Goal: Information Seeking & Learning: Learn about a topic

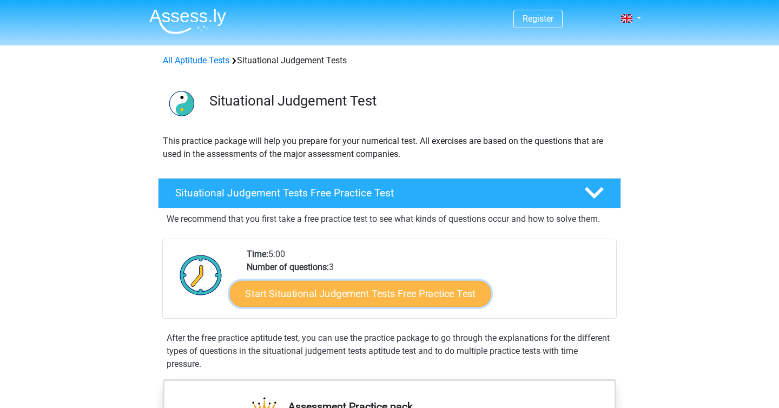
click at [406, 289] on link "Start Situational Judgement Tests Free Practice Test" at bounding box center [360, 294] width 261 height 26
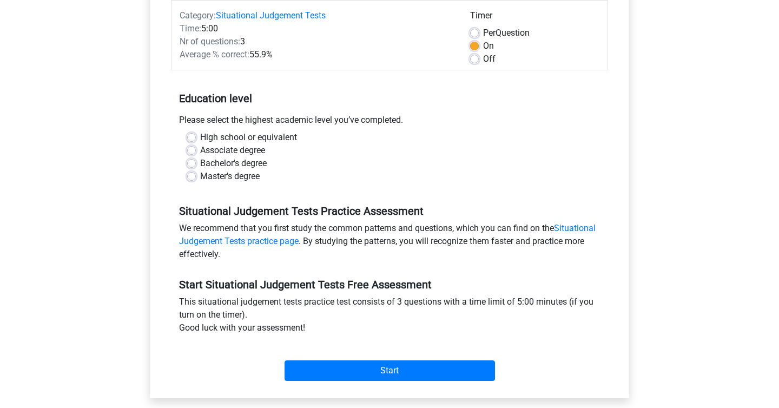
scroll to position [156, 0]
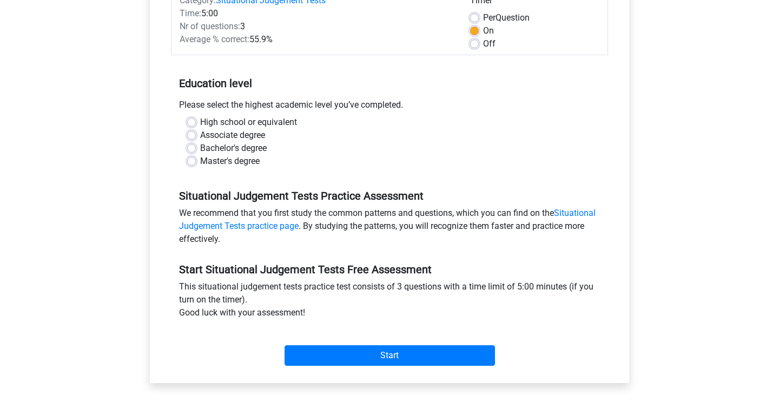
click at [245, 147] on label "Bachelor's degree" at bounding box center [233, 148] width 67 height 13
click at [196, 147] on input "Bachelor's degree" at bounding box center [191, 147] width 9 height 11
radio input "true"
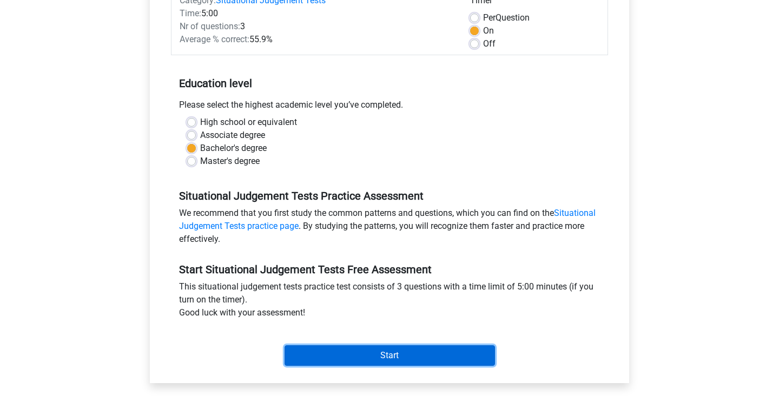
click at [401, 359] on input "Start" at bounding box center [390, 355] width 210 height 21
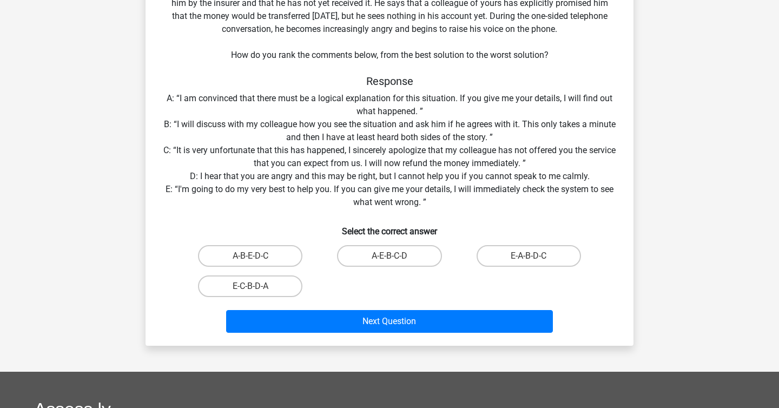
scroll to position [158, 0]
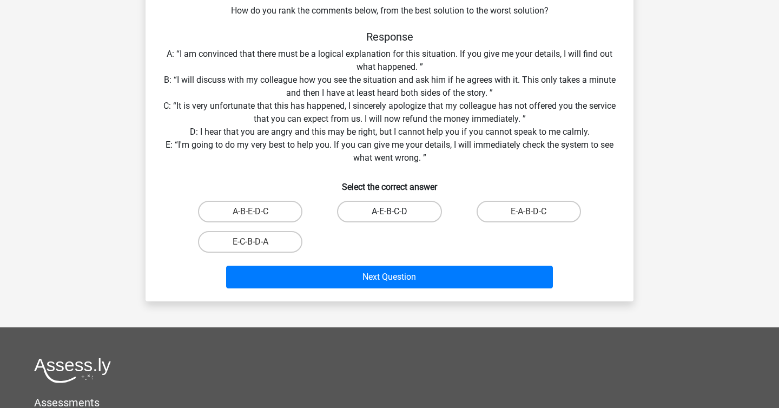
click at [384, 208] on label "A-E-B-C-D" at bounding box center [389, 212] width 104 height 22
click at [390, 212] on input "A-E-B-C-D" at bounding box center [393, 215] width 7 height 7
radio input "true"
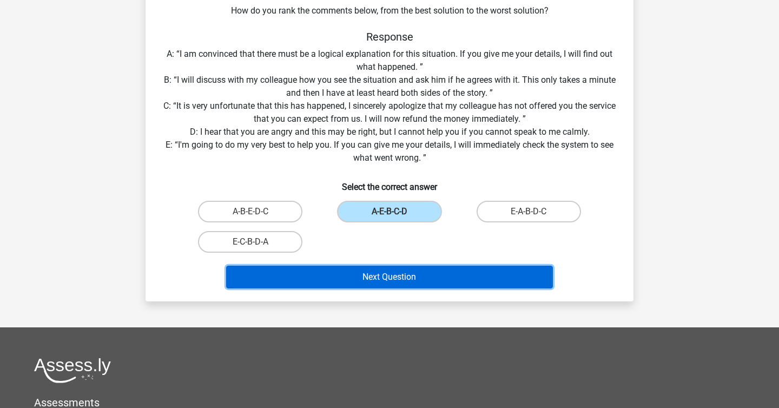
click at [386, 278] on button "Next Question" at bounding box center [389, 277] width 327 height 23
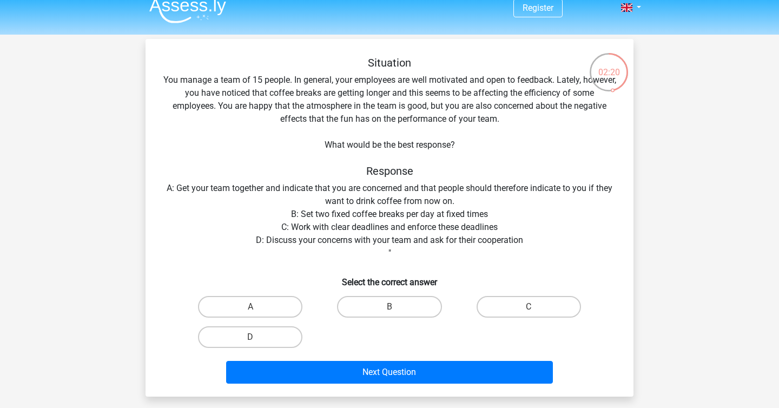
scroll to position [12, 0]
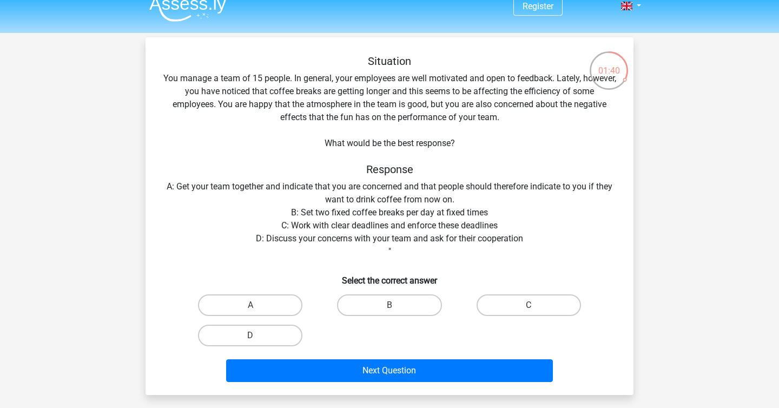
click at [224, 350] on div "D" at bounding box center [250, 335] width 139 height 30
click at [242, 334] on label "D" at bounding box center [250, 336] width 104 height 22
click at [250, 335] on input "D" at bounding box center [253, 338] width 7 height 7
radio input "true"
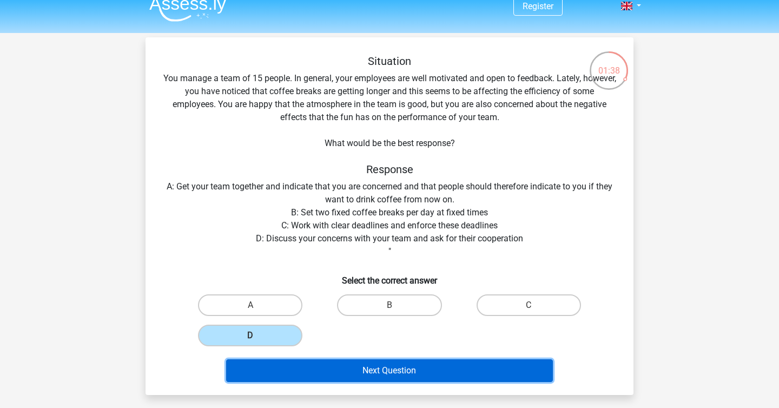
click at [340, 371] on button "Next Question" at bounding box center [389, 370] width 327 height 23
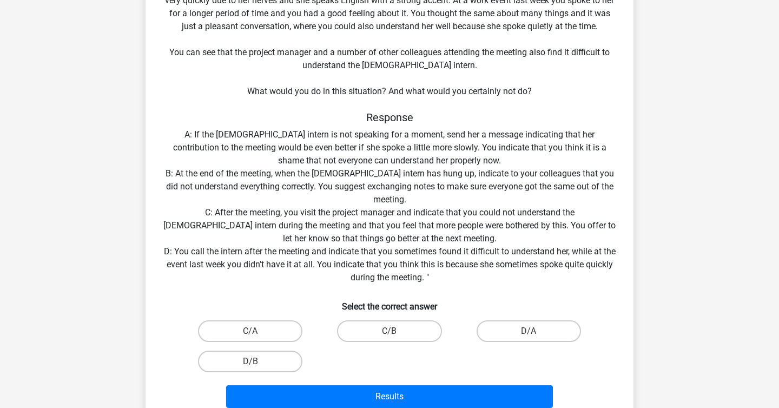
scroll to position [117, 0]
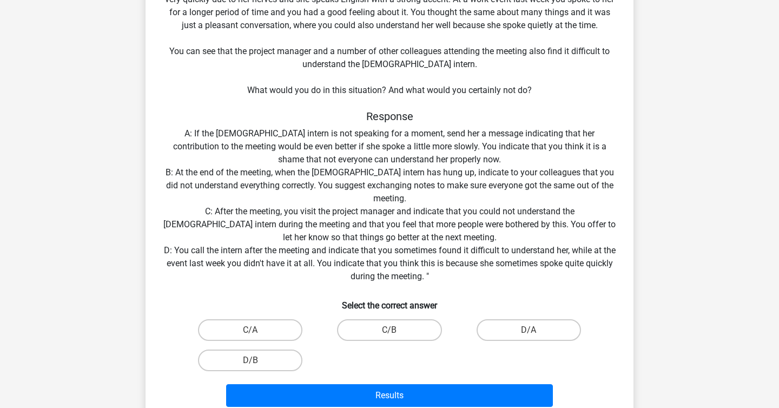
click at [546, 341] on div "D/A" at bounding box center [528, 330] width 139 height 30
click at [548, 328] on label "D/A" at bounding box center [529, 330] width 104 height 22
click at [536, 330] on input "D/A" at bounding box center [532, 333] width 7 height 7
radio input "true"
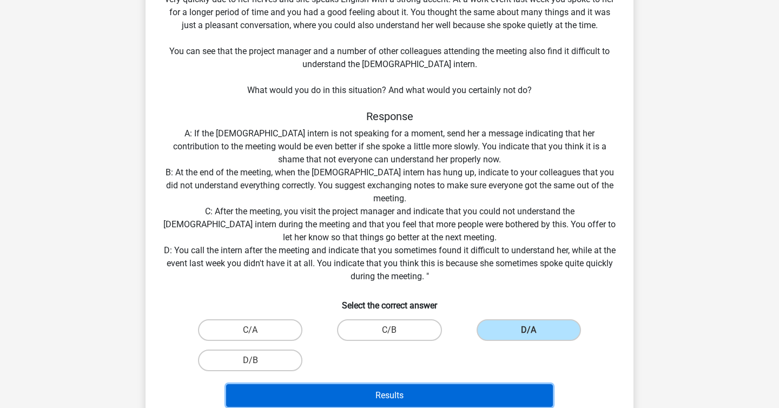
click at [504, 388] on button "Results" at bounding box center [389, 395] width 327 height 23
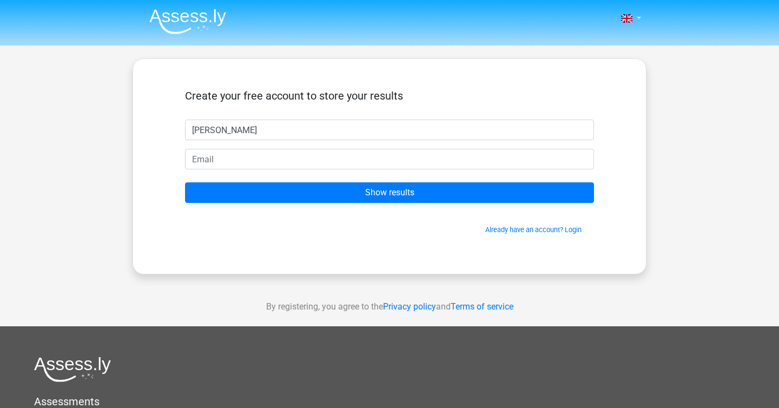
type input "Abdullah"
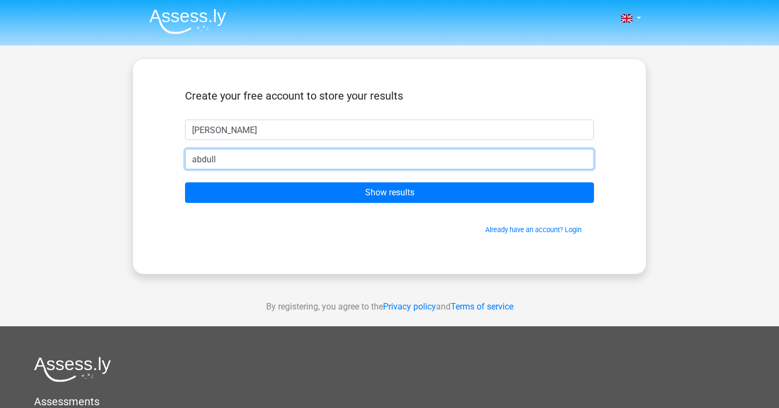
type input "abdullahalfahad155@gmail.com"
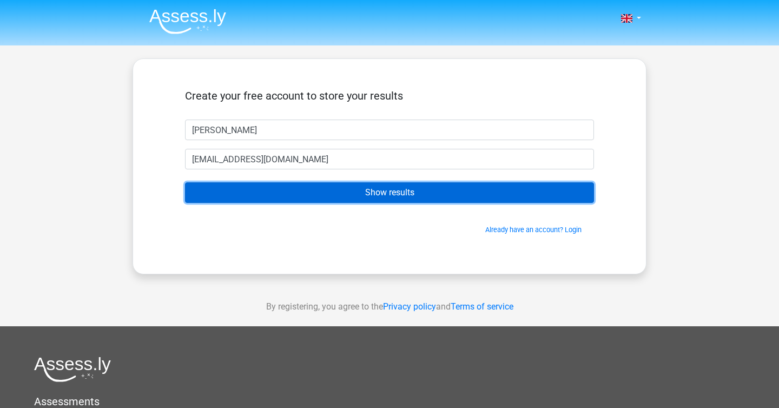
click at [345, 192] on input "Show results" at bounding box center [389, 192] width 409 height 21
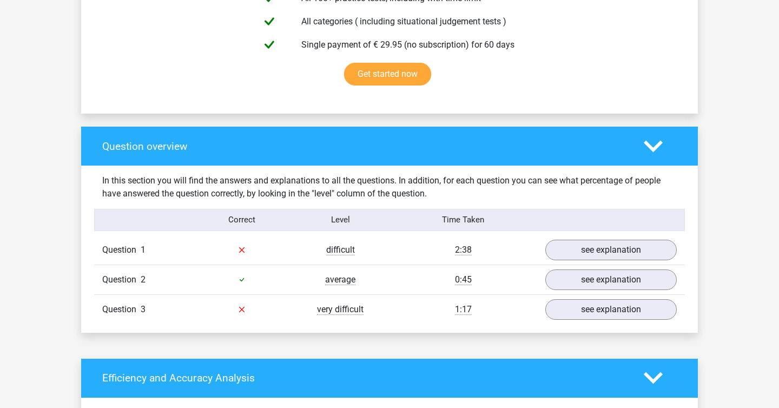
scroll to position [685, 0]
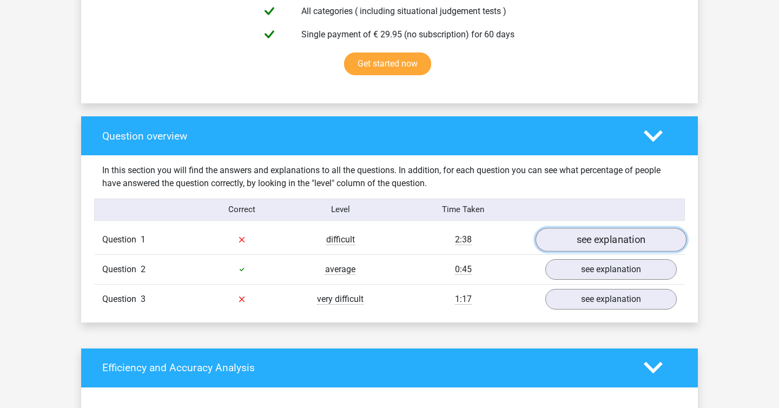
click at [592, 245] on link "see explanation" at bounding box center [611, 240] width 151 height 24
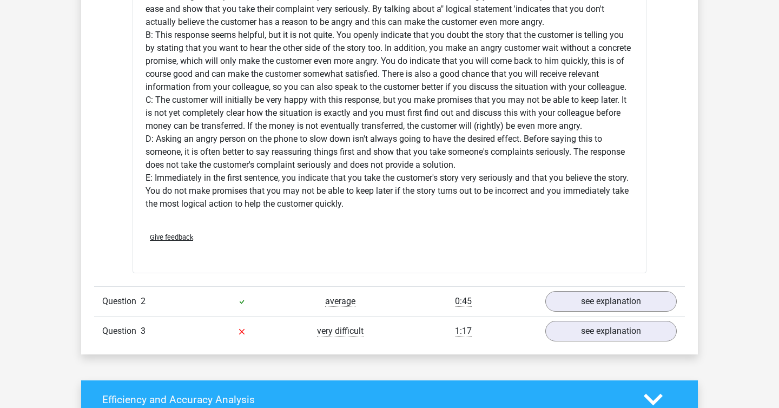
scroll to position [1330, 0]
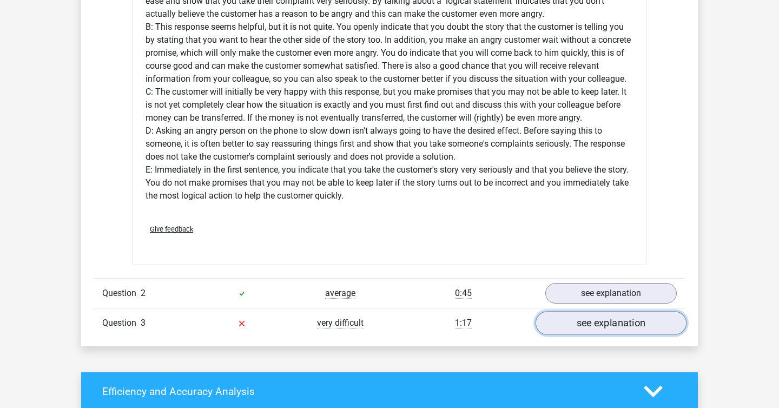
click at [595, 325] on link "see explanation" at bounding box center [611, 323] width 151 height 24
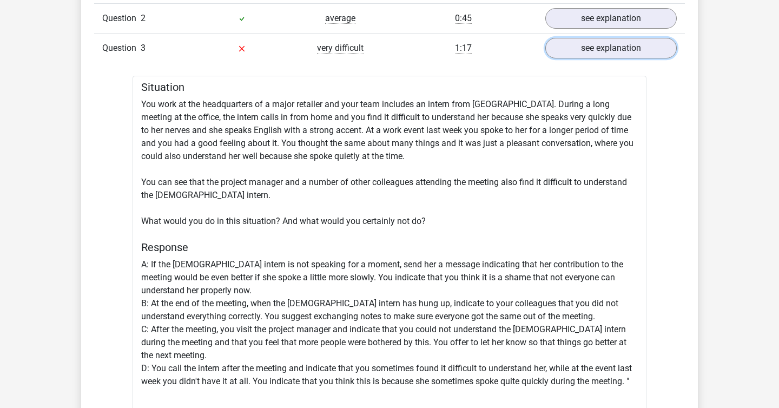
scroll to position [1015, 0]
